Goal: Browse casually

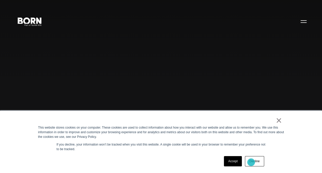
click at [251, 162] on link "Decline" at bounding box center [254, 161] width 19 height 10
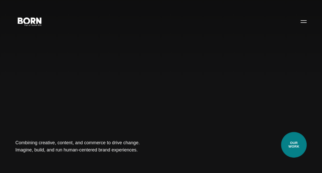
click at [300, 146] on link "Our Work" at bounding box center [294, 145] width 26 height 26
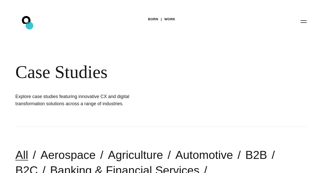
click at [29, 26] on icon ".st0{display:none;} .st1{display:inline;} .st2{font-family:'HelveticaNeue-Mediu…" at bounding box center [29, 21] width 33 height 13
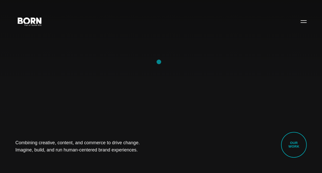
drag, startPoint x: 159, startPoint y: 62, endPoint x: 298, endPoint y: 77, distance: 139.6
click at [298, 77] on div "Combining creative, content, and commerce to drive change. Imagine, build, and …" at bounding box center [161, 86] width 322 height 173
